Goal: Go to known website: Go to known website

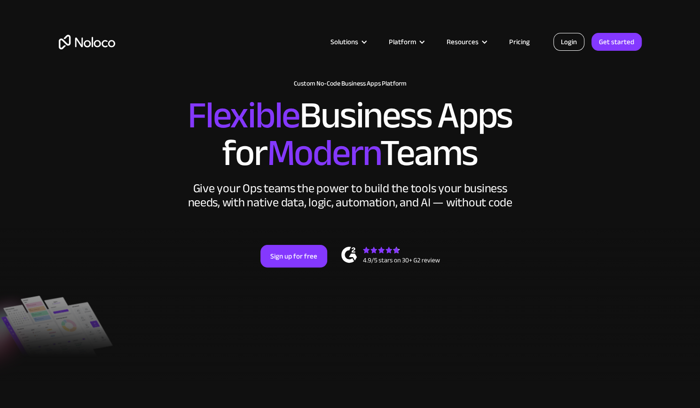
click at [581, 43] on link "Login" at bounding box center [568, 42] width 31 height 18
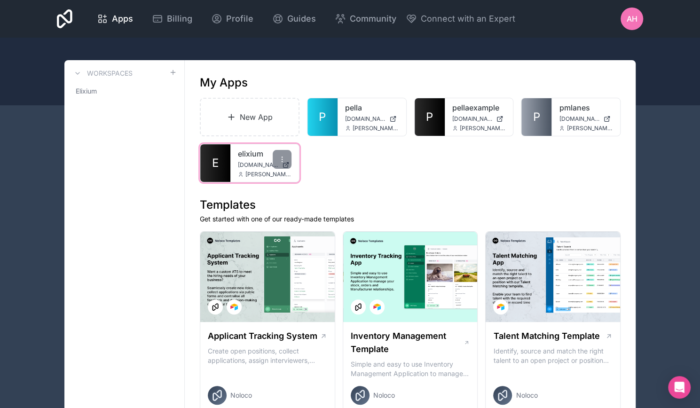
click at [253, 157] on link "elixium" at bounding box center [265, 153] width 54 height 11
